Goal: Information Seeking & Learning: Learn about a topic

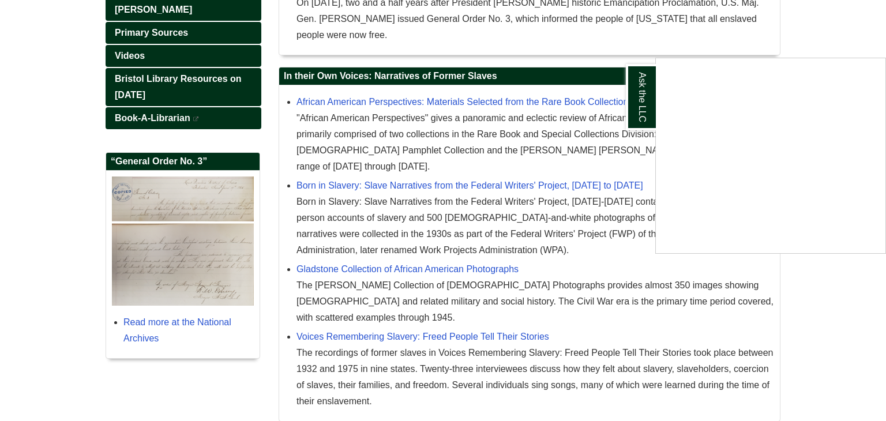
scroll to position [303, 0]
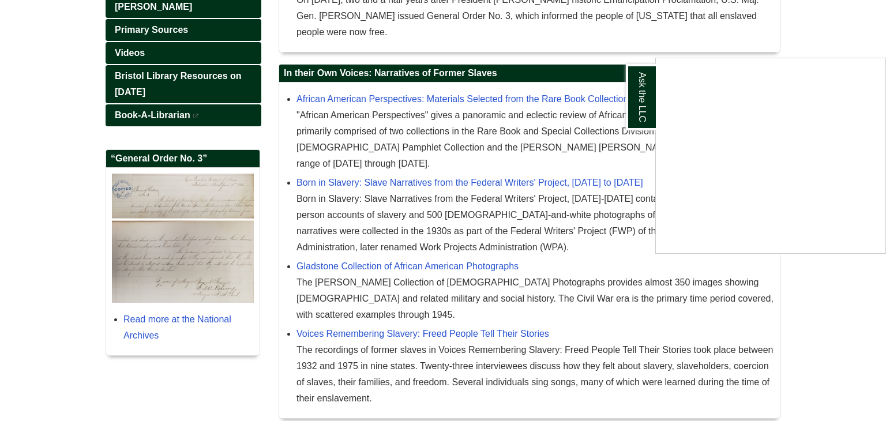
click at [412, 312] on div "Ask the LLC" at bounding box center [443, 210] width 886 height 421
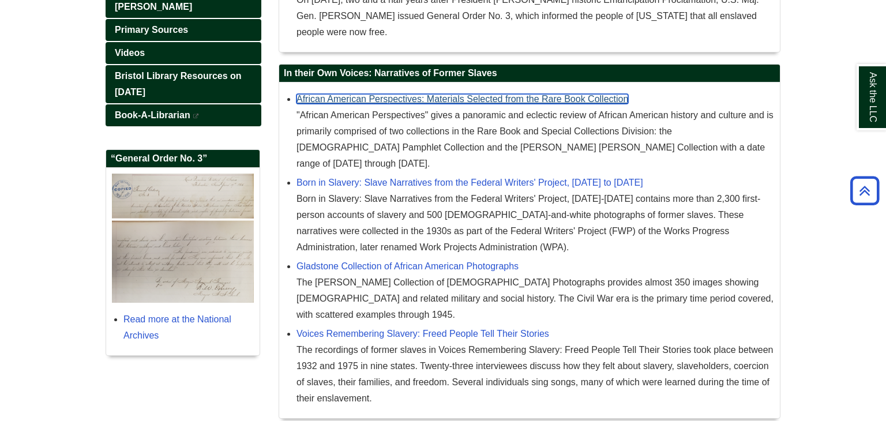
click at [527, 100] on link "African American Perspectives: Materials Selected from the Rare Book Collection" at bounding box center [462, 99] width 332 height 10
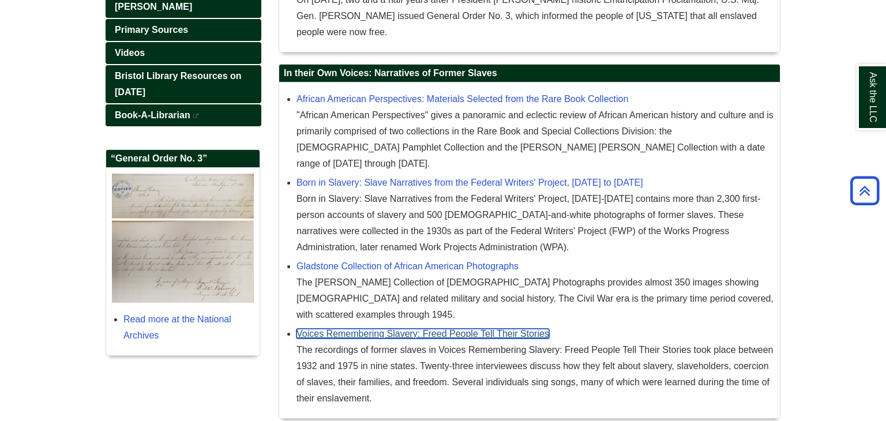
click at [434, 329] on link "Voices Remembering Slavery: Freed People Tell Their Stories" at bounding box center [422, 334] width 253 height 10
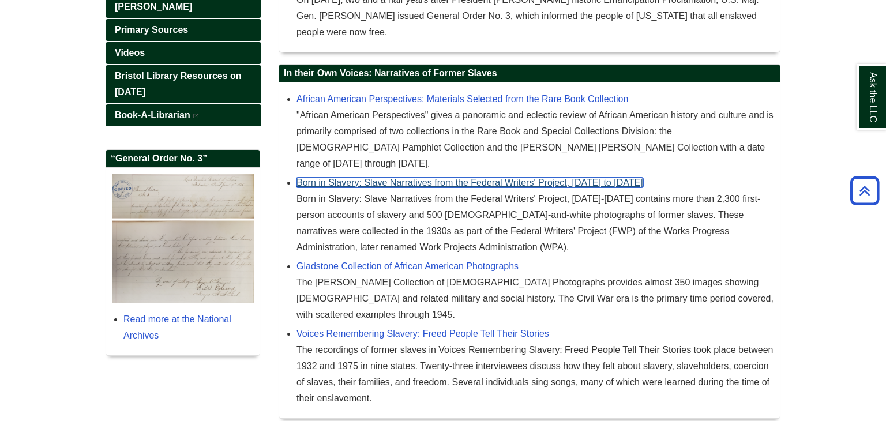
click at [504, 178] on link "Born in Slavery: Slave Narratives from the Federal Writers' Project, [DATE] to …" at bounding box center [469, 183] width 347 height 10
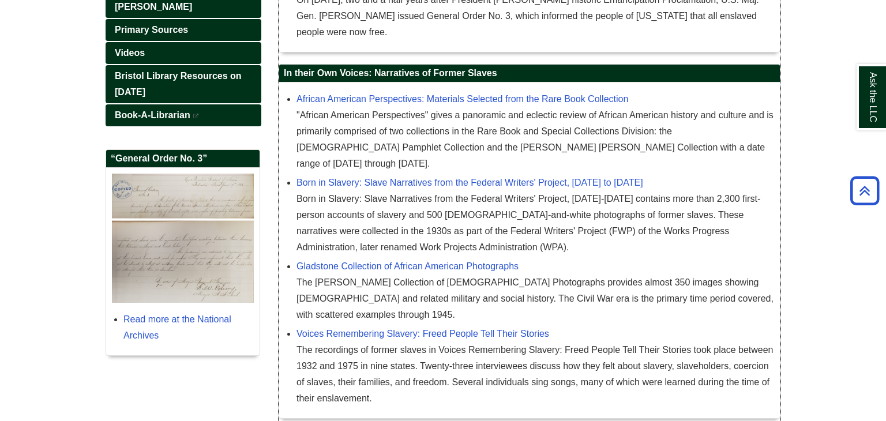
click at [727, 258] on div "Gladstone Collection of African American Photographs The [PERSON_NAME] Collecti…" at bounding box center [535, 290] width 478 height 65
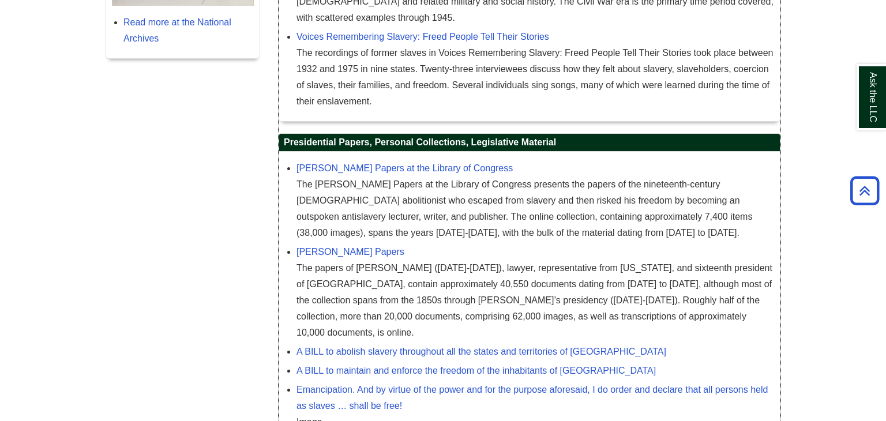
scroll to position [616, 0]
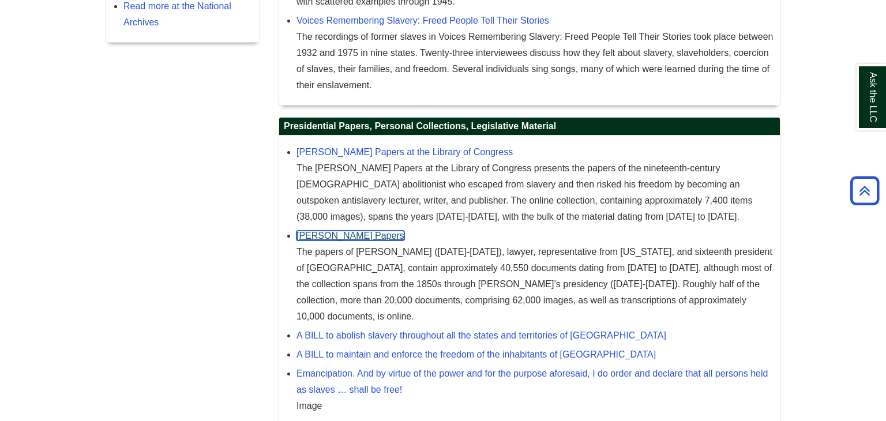
click at [373, 231] on link "[PERSON_NAME] Papers" at bounding box center [350, 236] width 108 height 10
click at [520, 245] on div "The papers of [PERSON_NAME] ([DATE]-[DATE]), lawyer, representative from [US_ST…" at bounding box center [535, 284] width 478 height 81
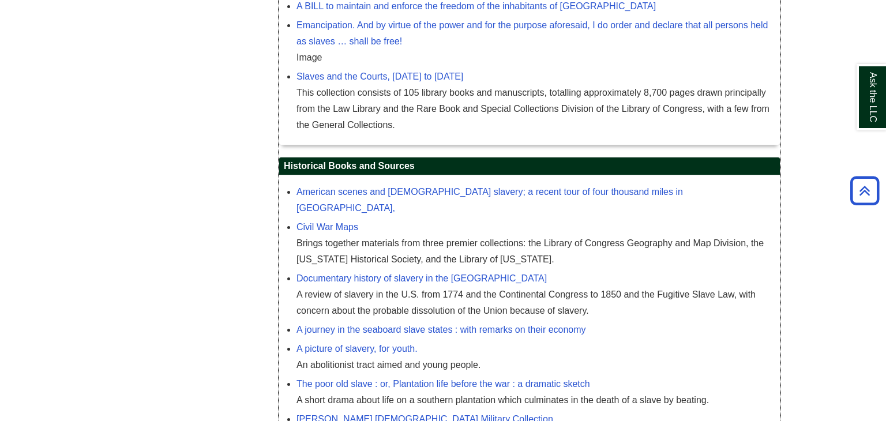
scroll to position [968, 0]
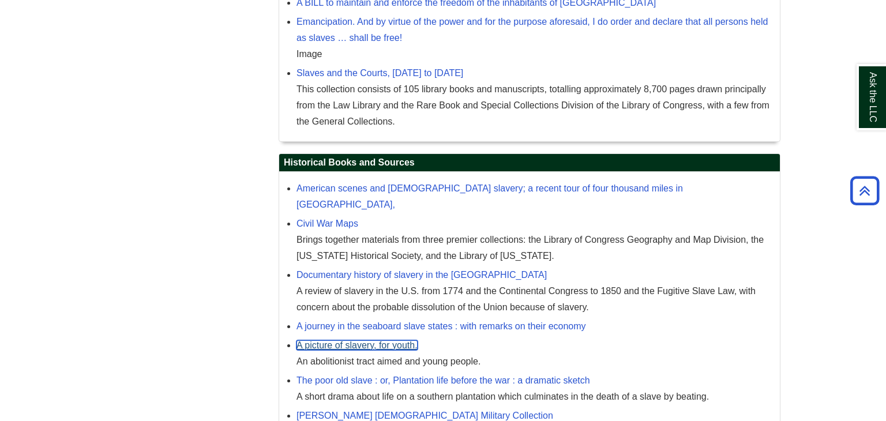
click at [389, 340] on link "A picture of slavery, for youth." at bounding box center [356, 345] width 121 height 10
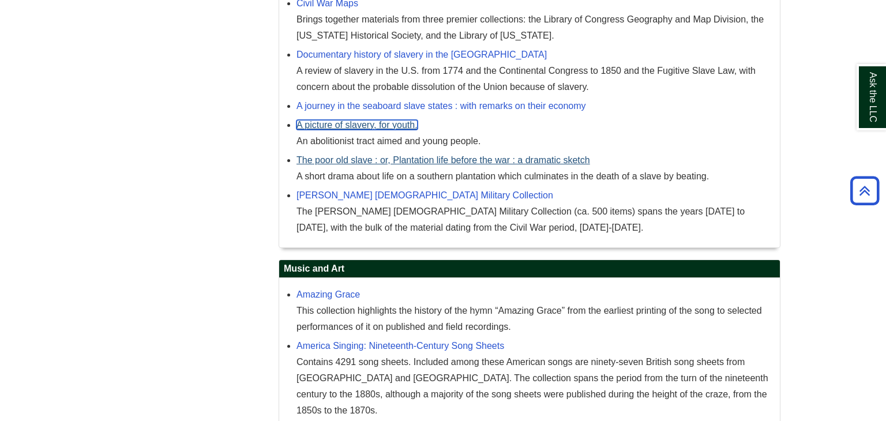
scroll to position [1186, 0]
